Goal: Download file/media

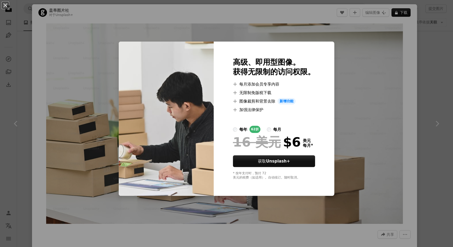
scroll to position [11149, 0]
click at [433, 76] on div "An X shape 高级、即用型图像。 获得无限制的访问权限。 A plus sign 每月添加会员专享内容 A plus sign 无限制免版税下载 A …" at bounding box center [226, 123] width 453 height 247
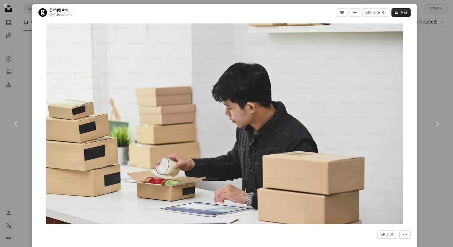
click at [400, 9] on font "下载" at bounding box center [403, 13] width 7 height 8
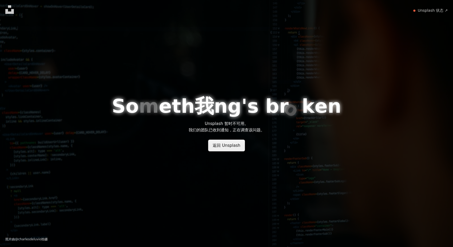
click at [228, 145] on link "返回 Unsplash" at bounding box center [226, 146] width 37 height 12
